Goal: Communication & Community: Answer question/provide support

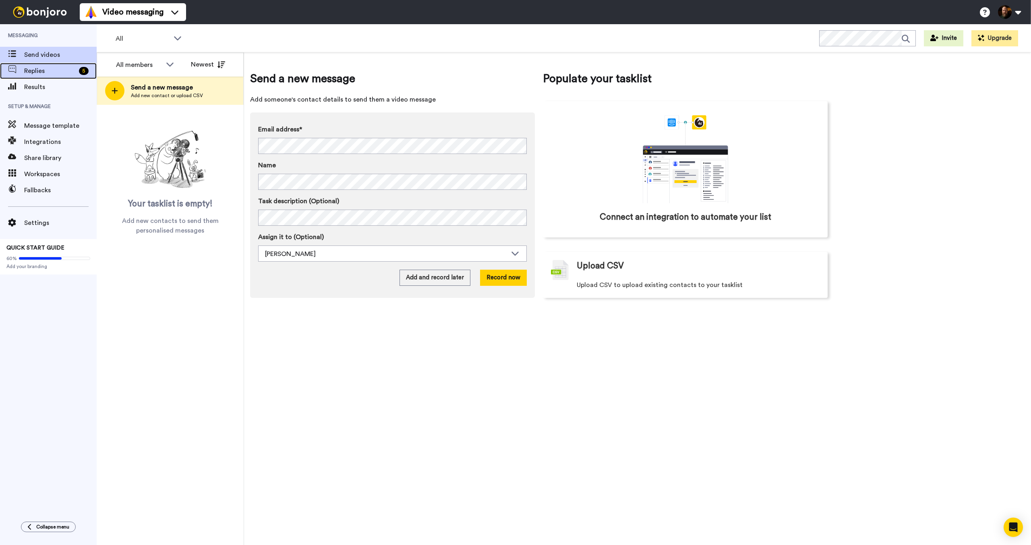
click at [48, 74] on span "Replies" at bounding box center [50, 71] width 52 height 10
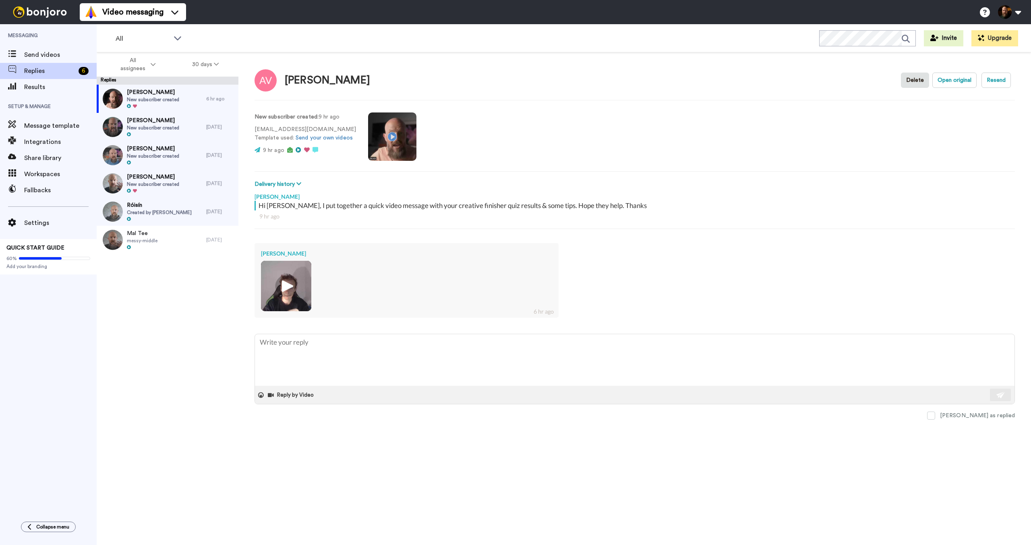
click at [356, 288] on div at bounding box center [406, 286] width 291 height 50
click at [298, 291] on img at bounding box center [286, 286] width 50 height 50
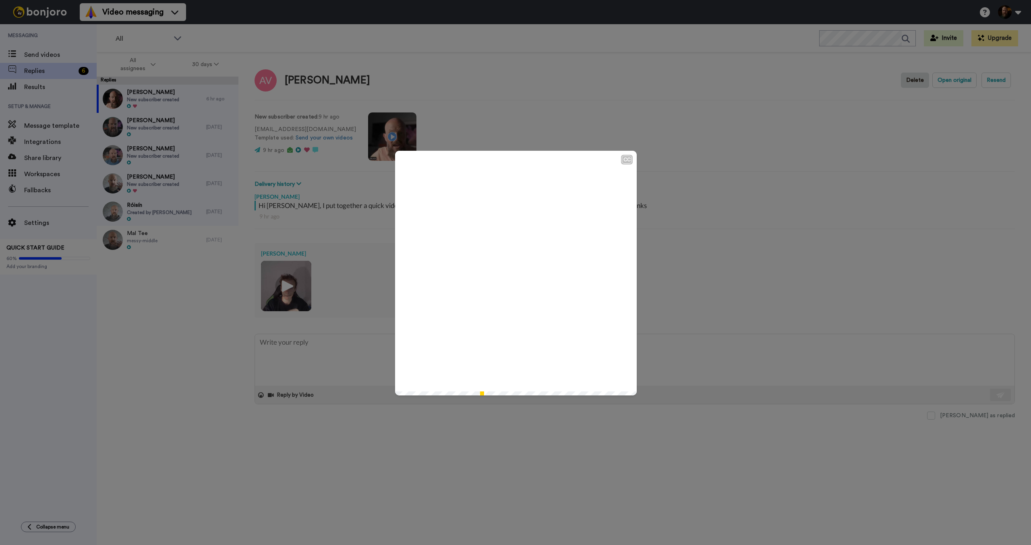
click at [520, 273] on icon at bounding box center [515, 272] width 21 height 21
click at [729, 265] on div "CC Play/Pause 2:19 / 2:19" at bounding box center [515, 272] width 1031 height 545
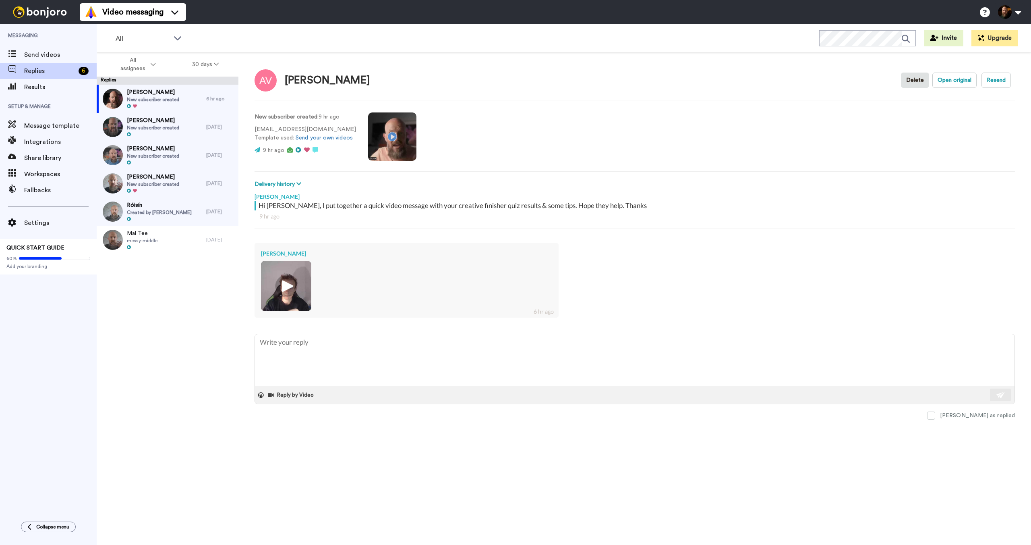
type textarea "x"
